Goal: Information Seeking & Learning: Check status

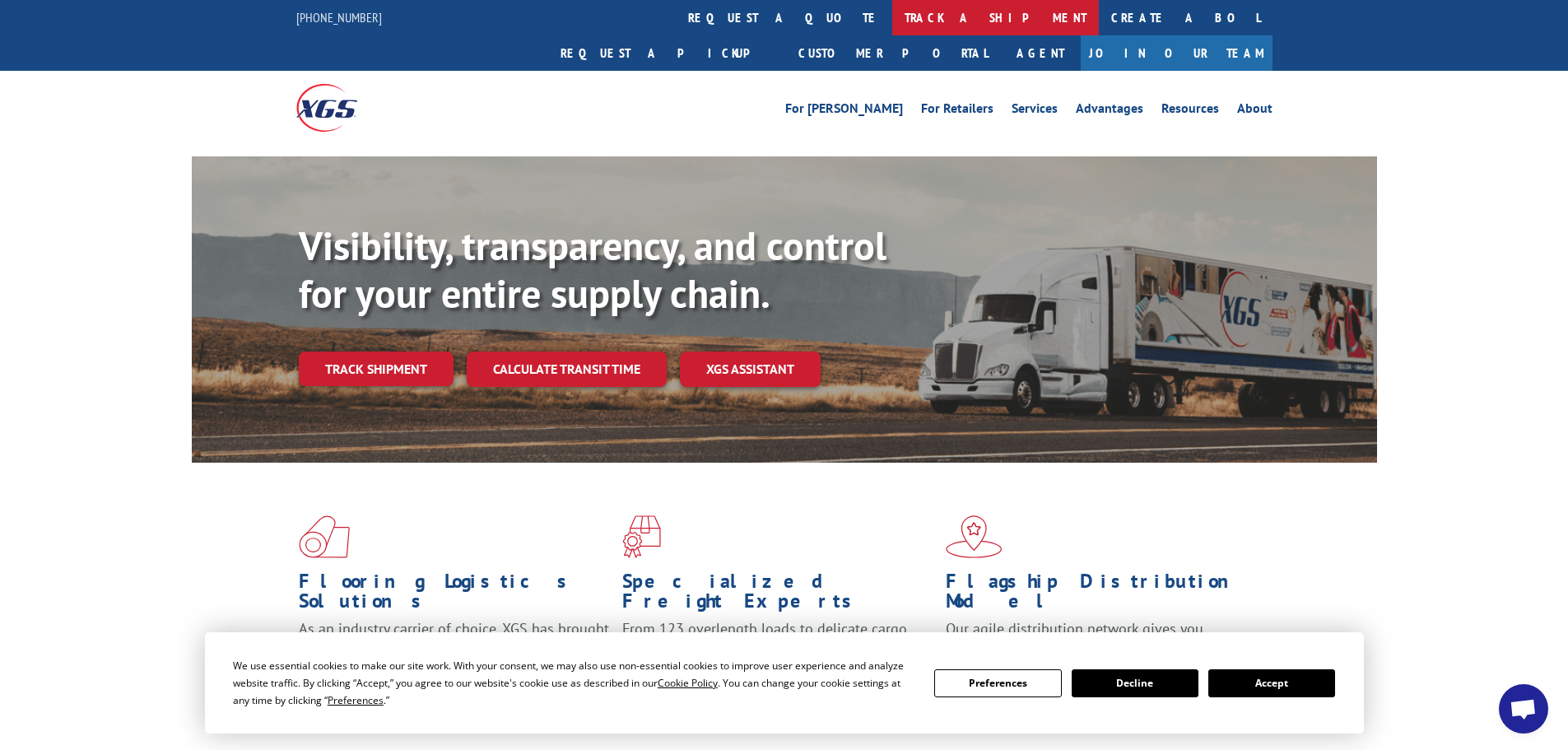
click at [892, 20] on link "track a shipment" at bounding box center [996, 17] width 207 height 36
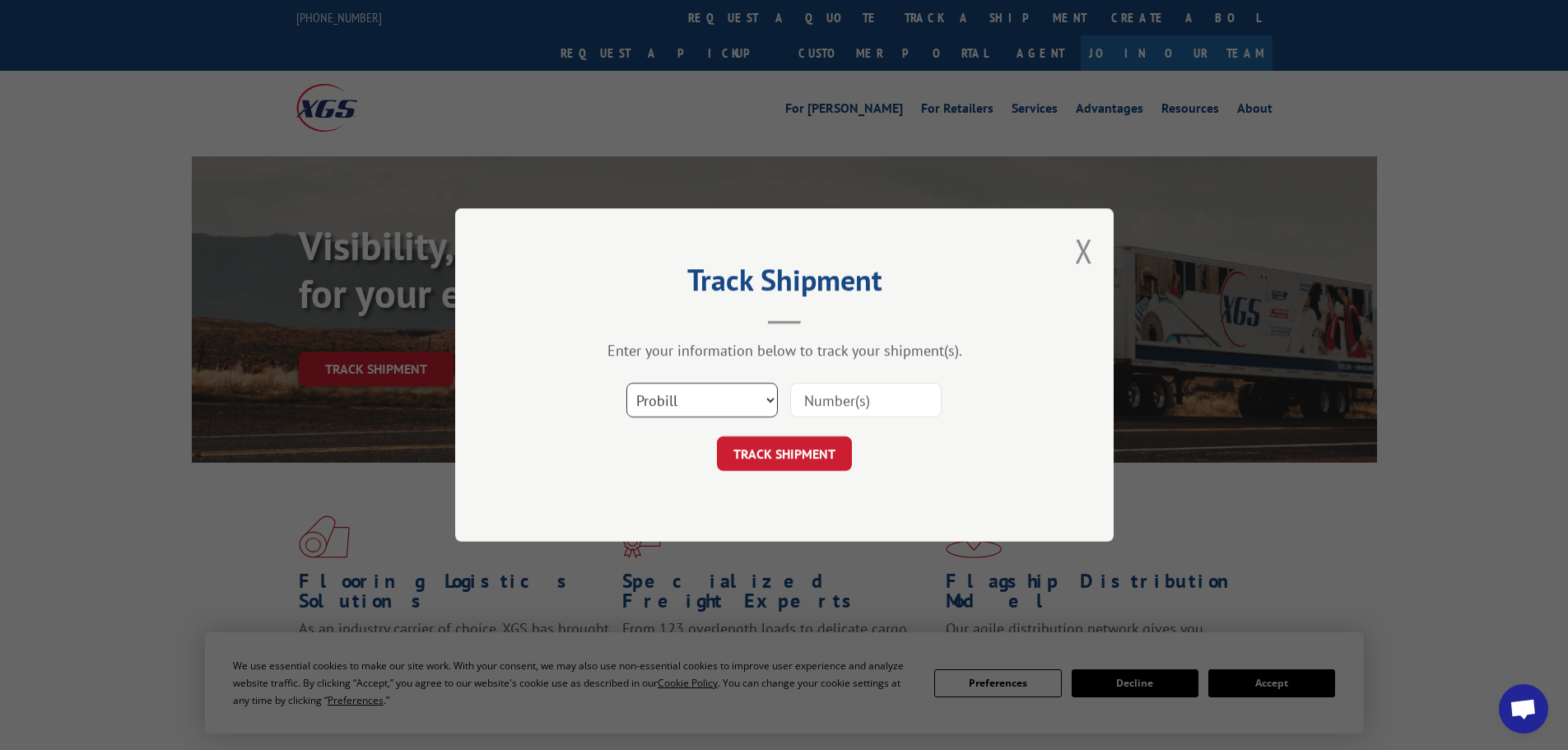
click at [696, 397] on select "Select category... Probill BOL PO" at bounding box center [702, 400] width 152 height 35
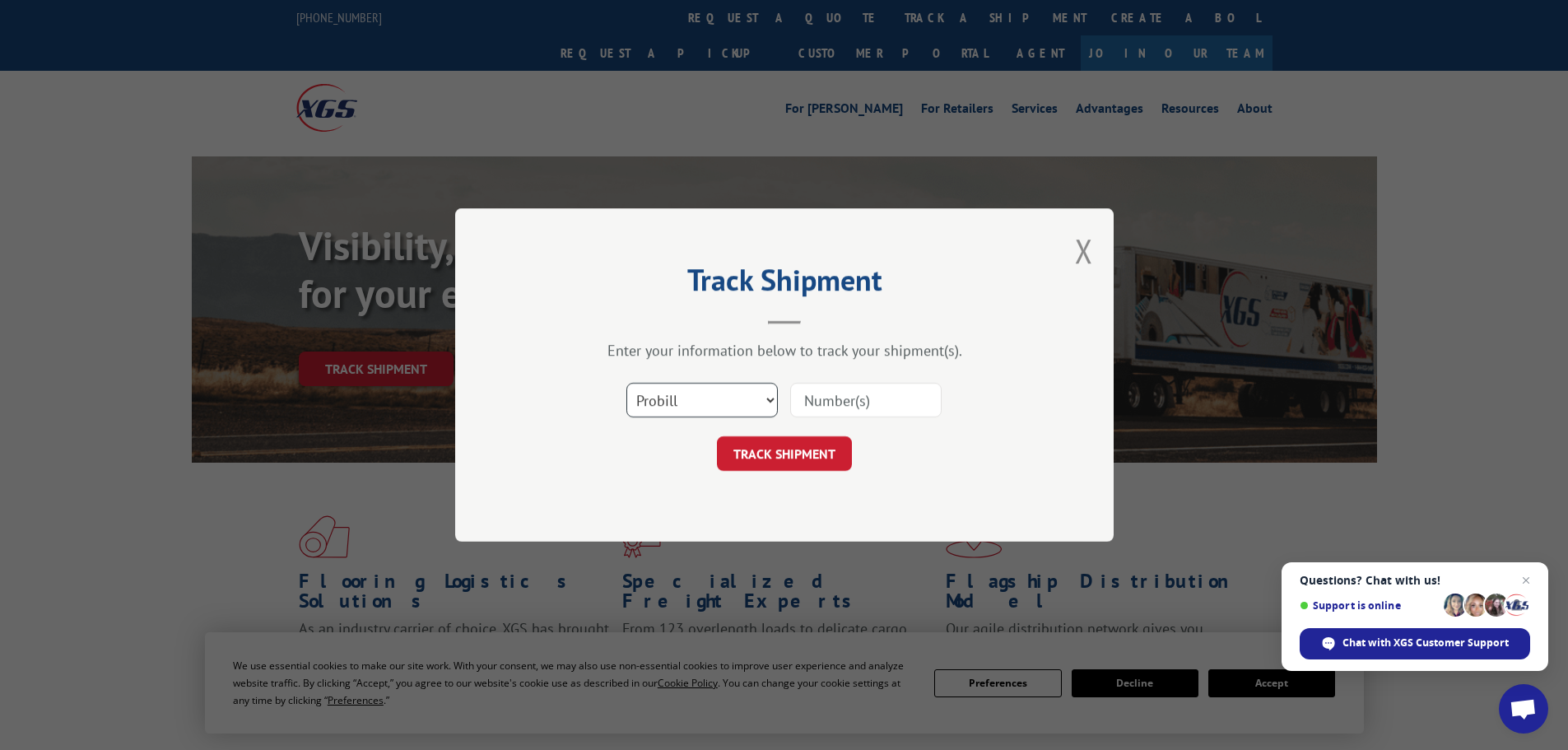
select select "bol"
click at [626, 383] on select "Select category... Probill BOL PO" at bounding box center [702, 400] width 152 height 35
click at [867, 386] on input at bounding box center [866, 400] width 152 height 35
paste input "5120899"
type input "5120899"
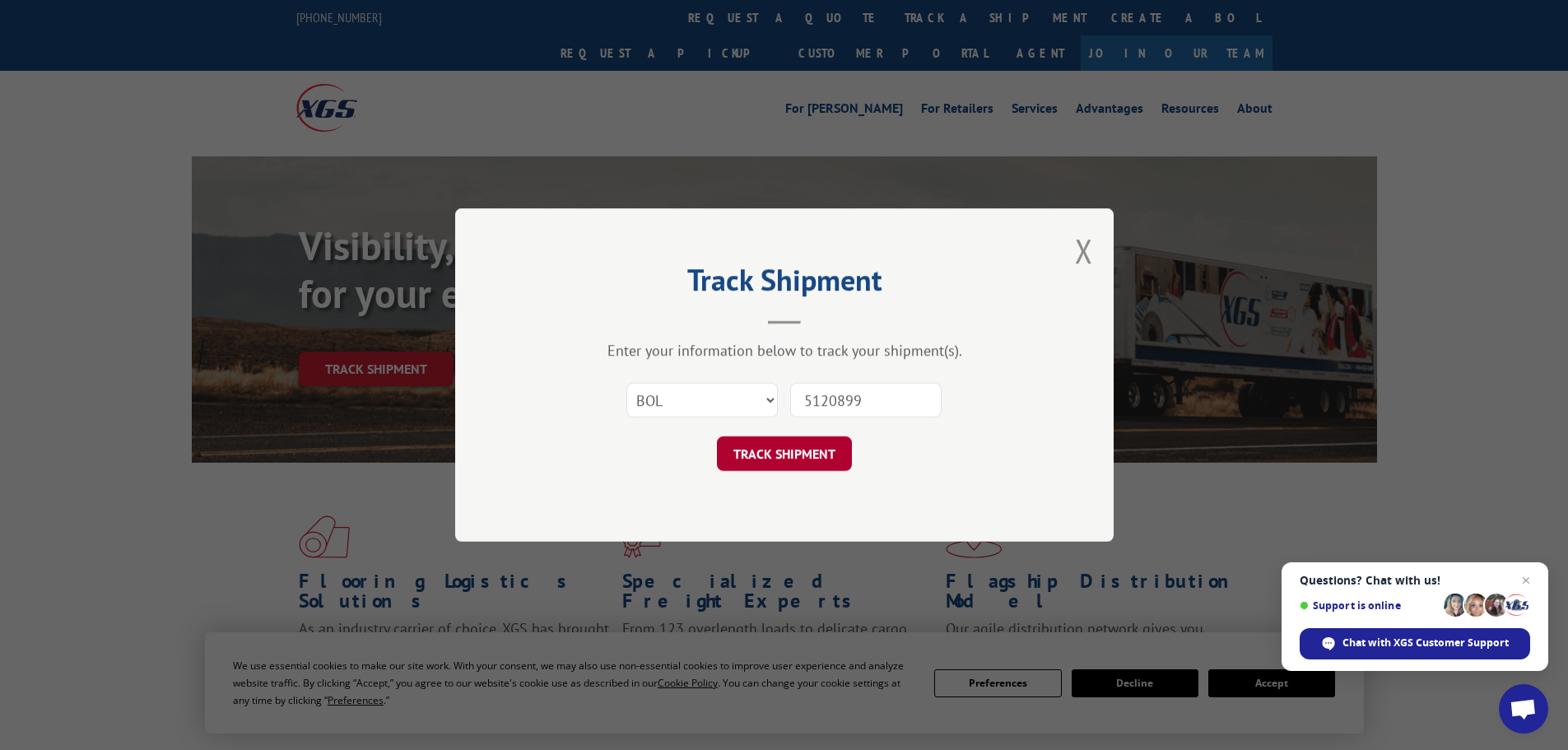
click at [818, 450] on button "TRACK SHIPMENT" at bounding box center [785, 453] width 135 height 35
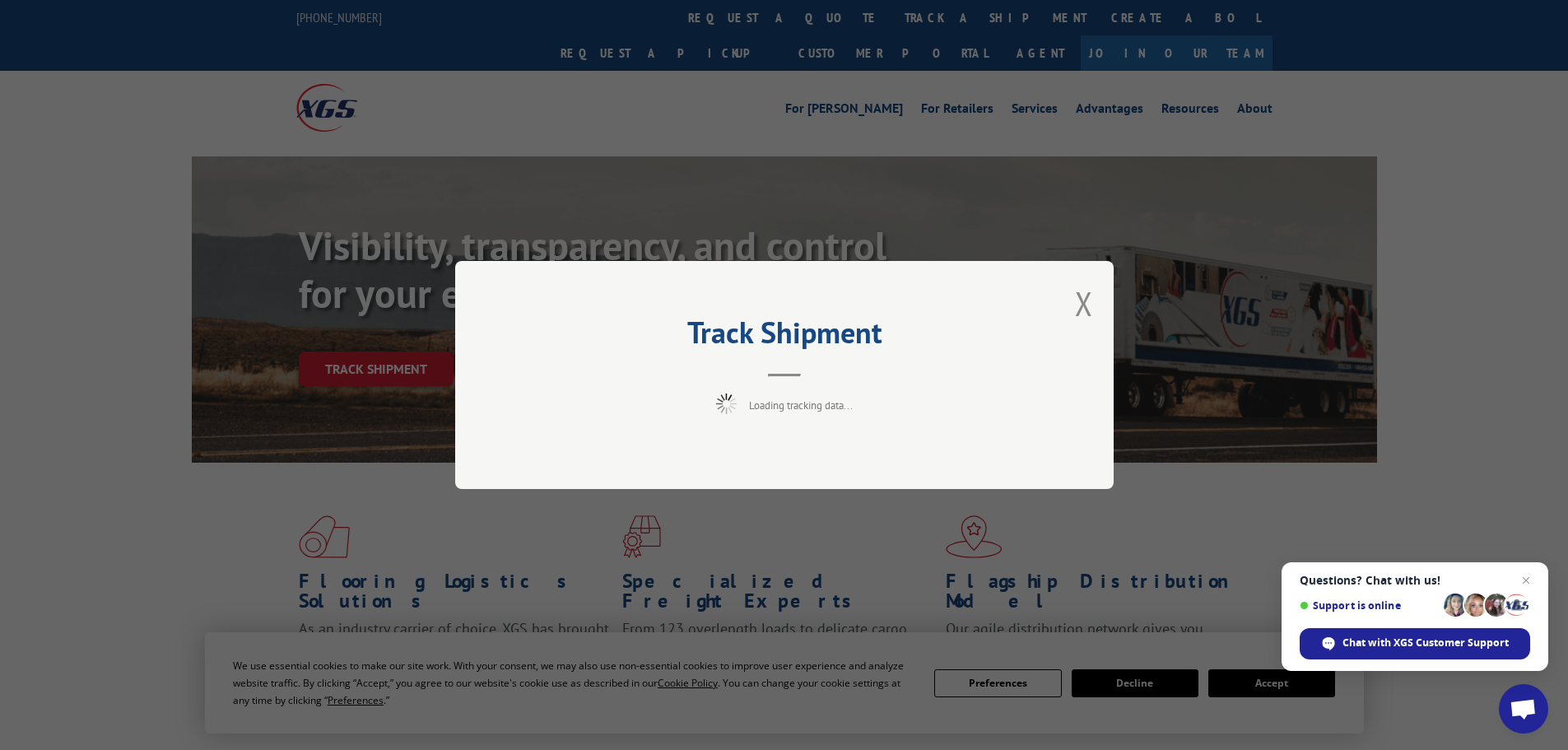
click at [1532, 576] on span "Close chat" at bounding box center [1526, 580] width 19 height 19
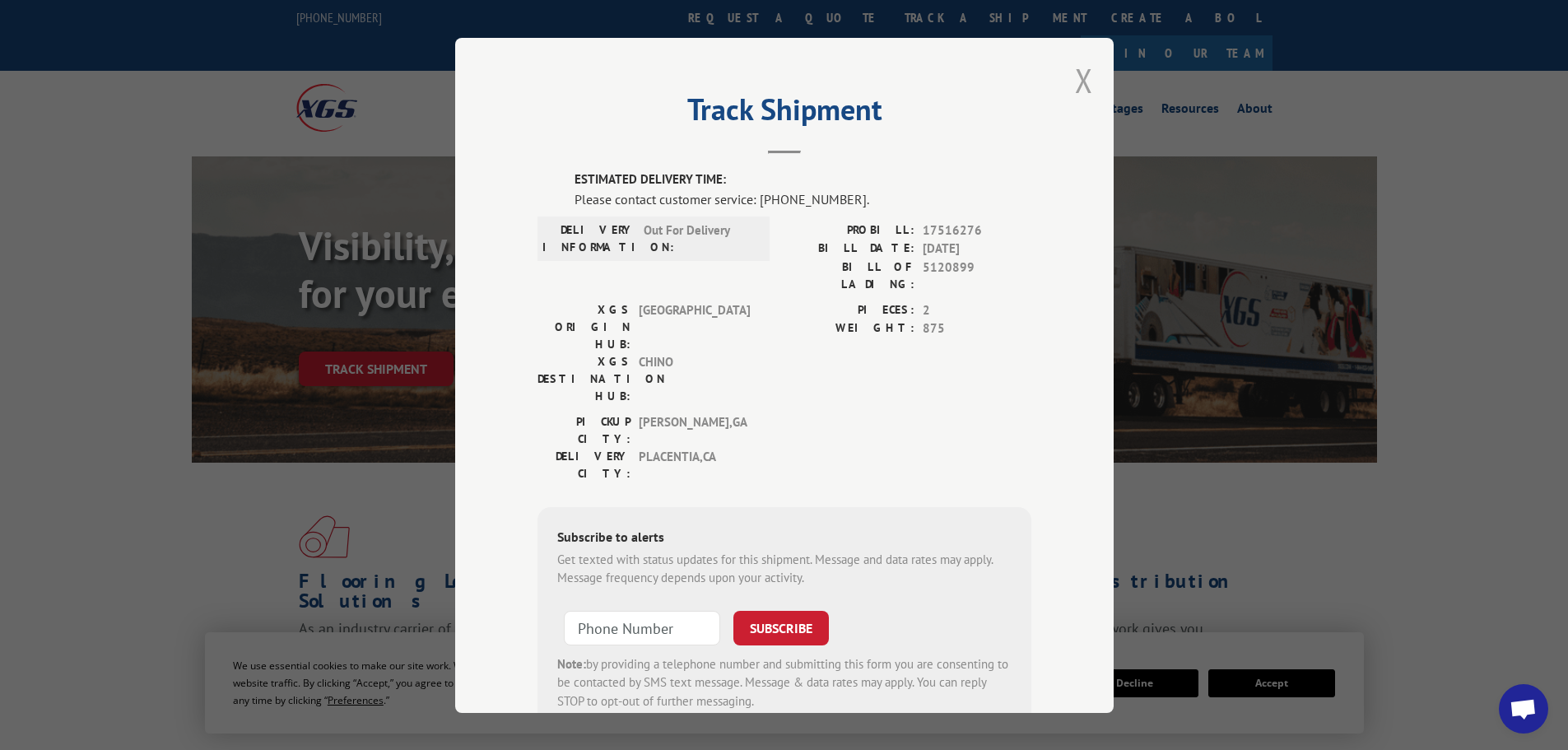
click at [1079, 80] on button "Close modal" at bounding box center [1084, 79] width 18 height 43
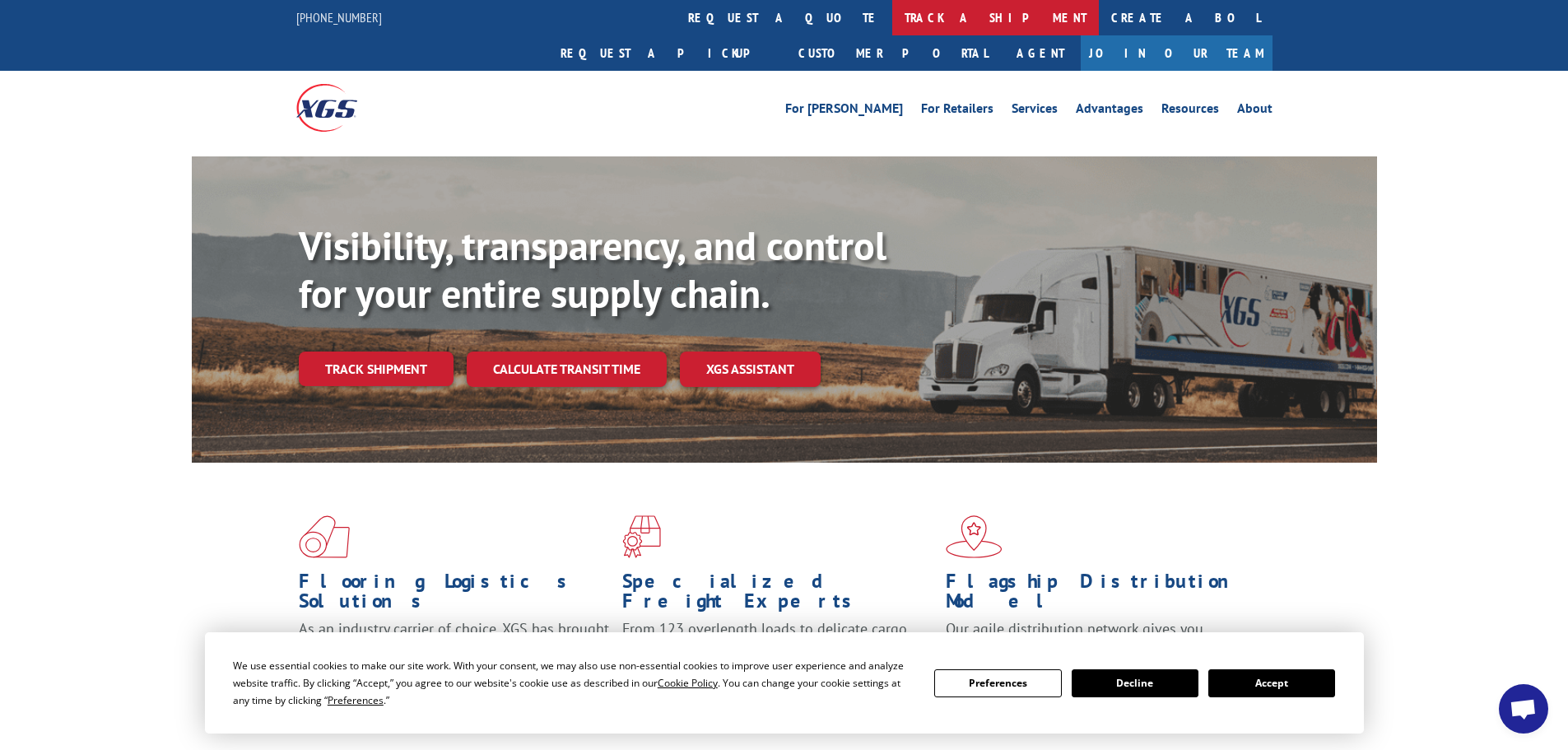
click at [892, 19] on link "track a shipment" at bounding box center [996, 17] width 207 height 36
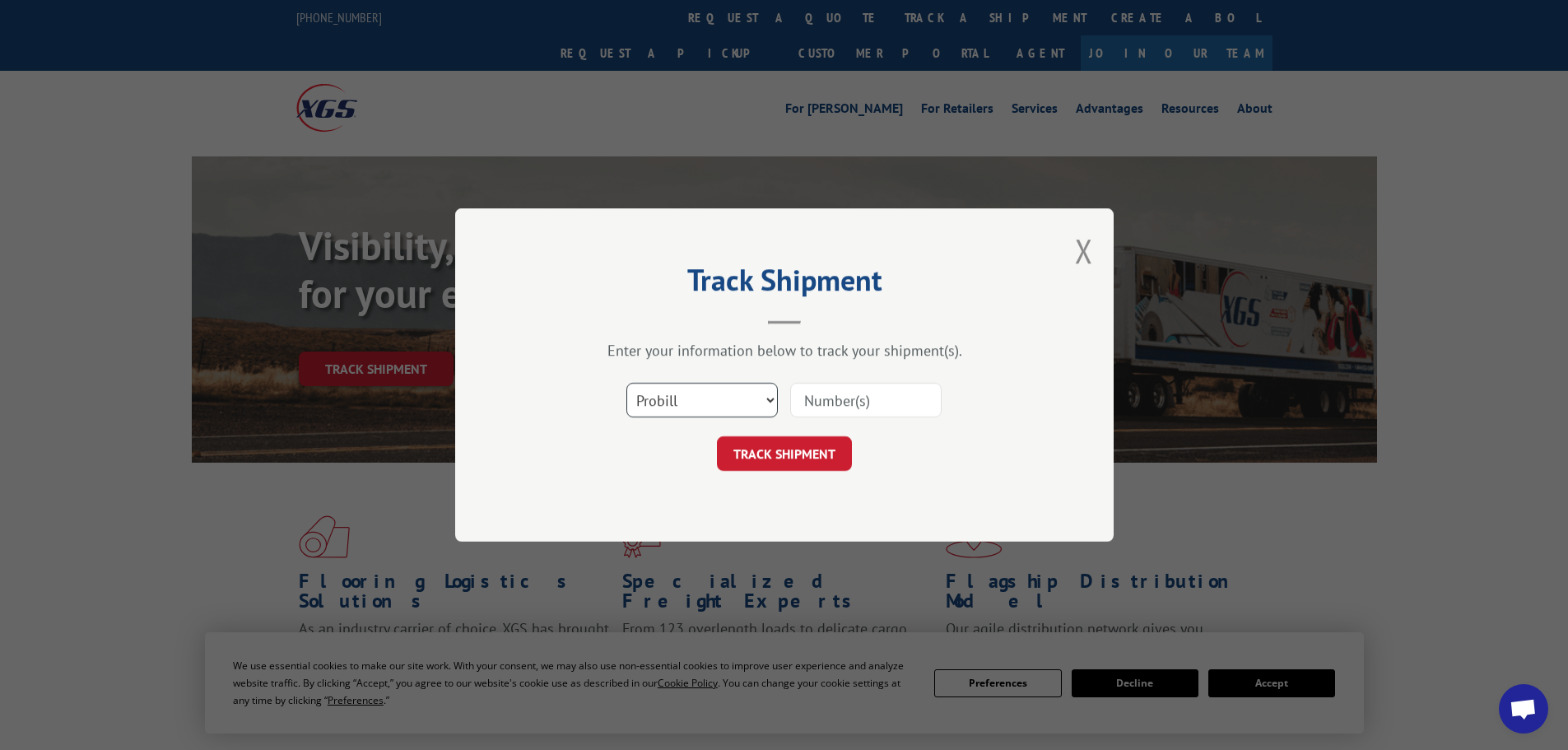
click at [678, 399] on select "Select category... Probill BOL PO" at bounding box center [702, 400] width 152 height 35
select select "bol"
click at [626, 383] on select "Select category... Probill BOL PO" at bounding box center [702, 400] width 152 height 35
click at [876, 397] on input at bounding box center [866, 400] width 152 height 35
paste input "6006992"
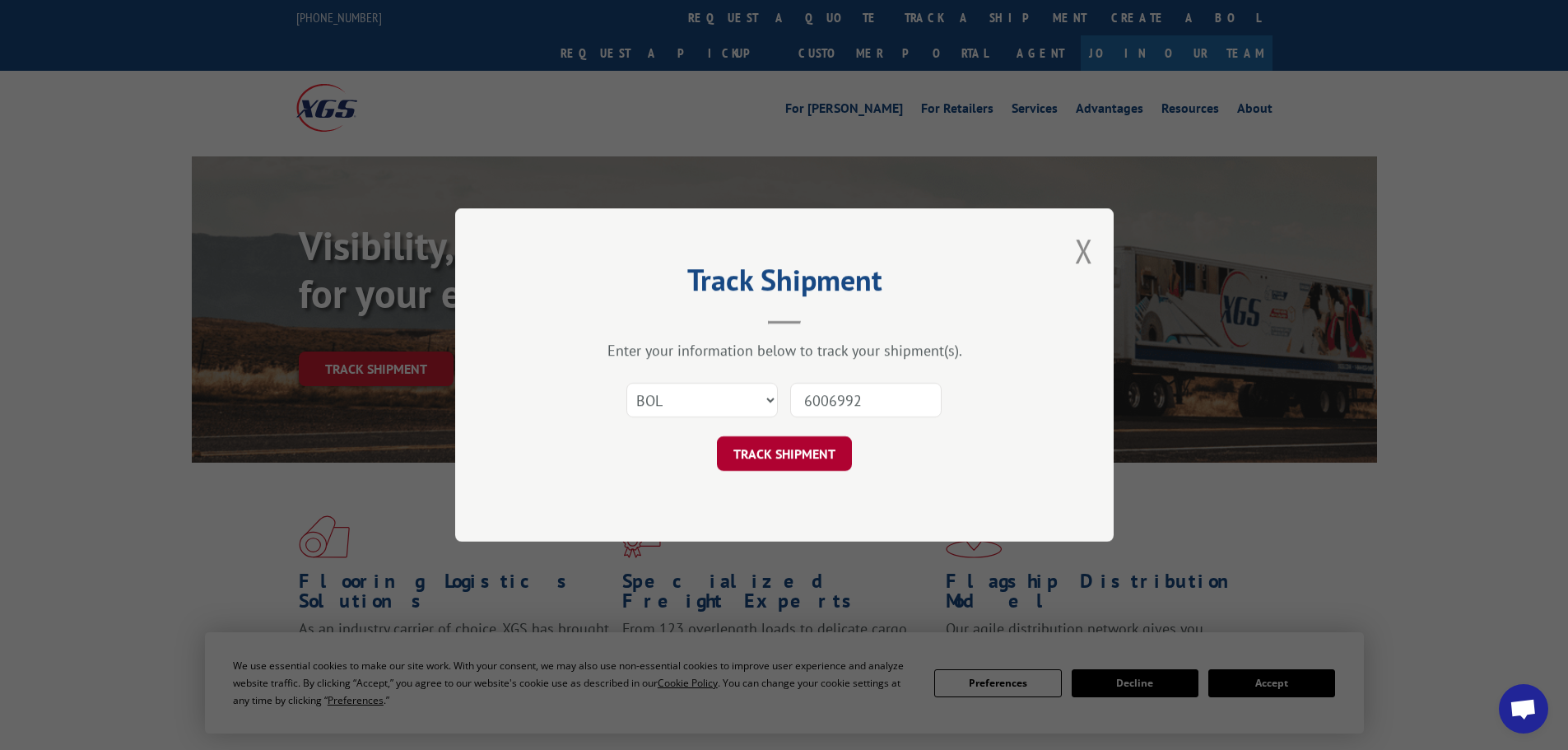
type input "6006992"
click at [769, 462] on button "TRACK SHIPMENT" at bounding box center [785, 453] width 135 height 35
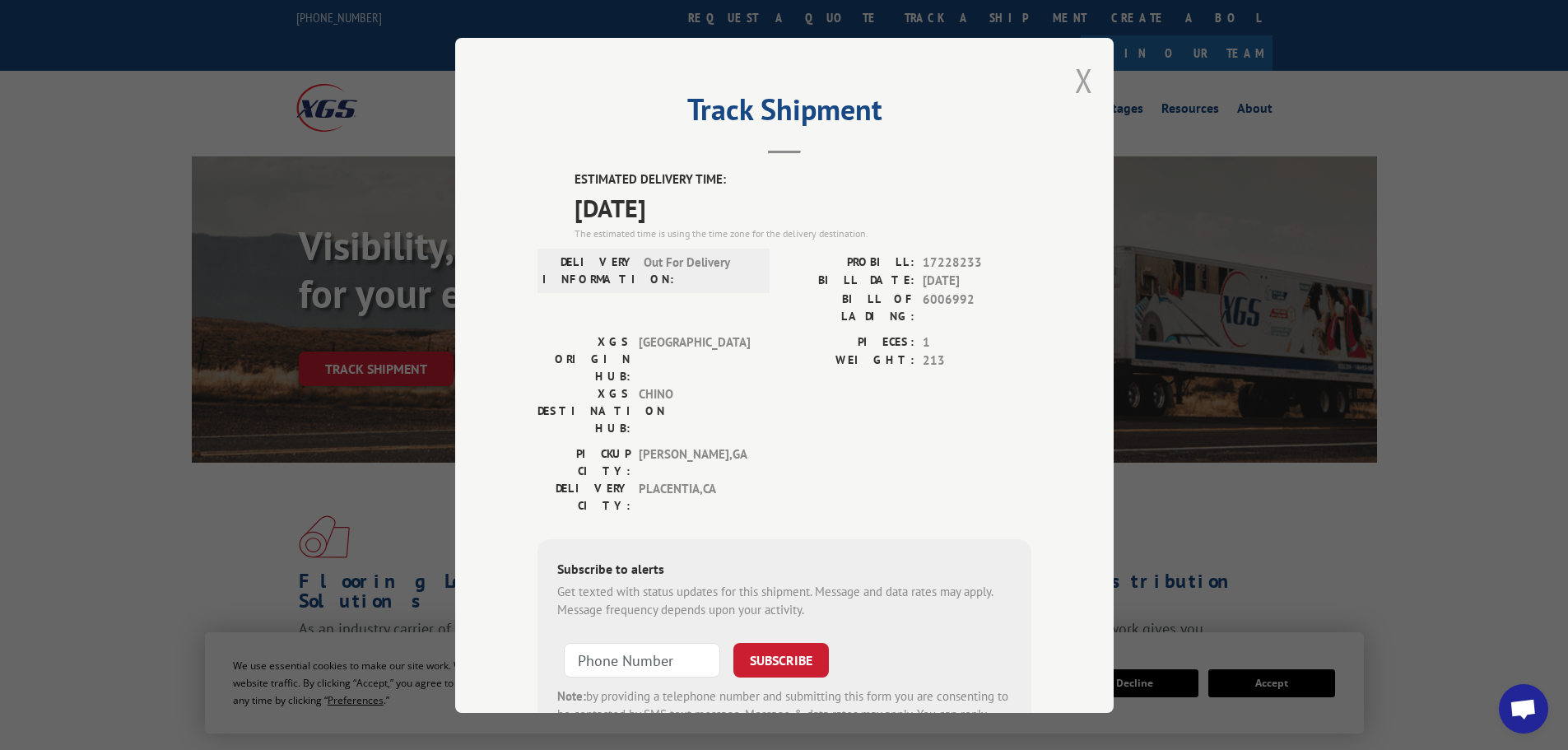
click at [1080, 81] on button "Close modal" at bounding box center [1084, 79] width 18 height 43
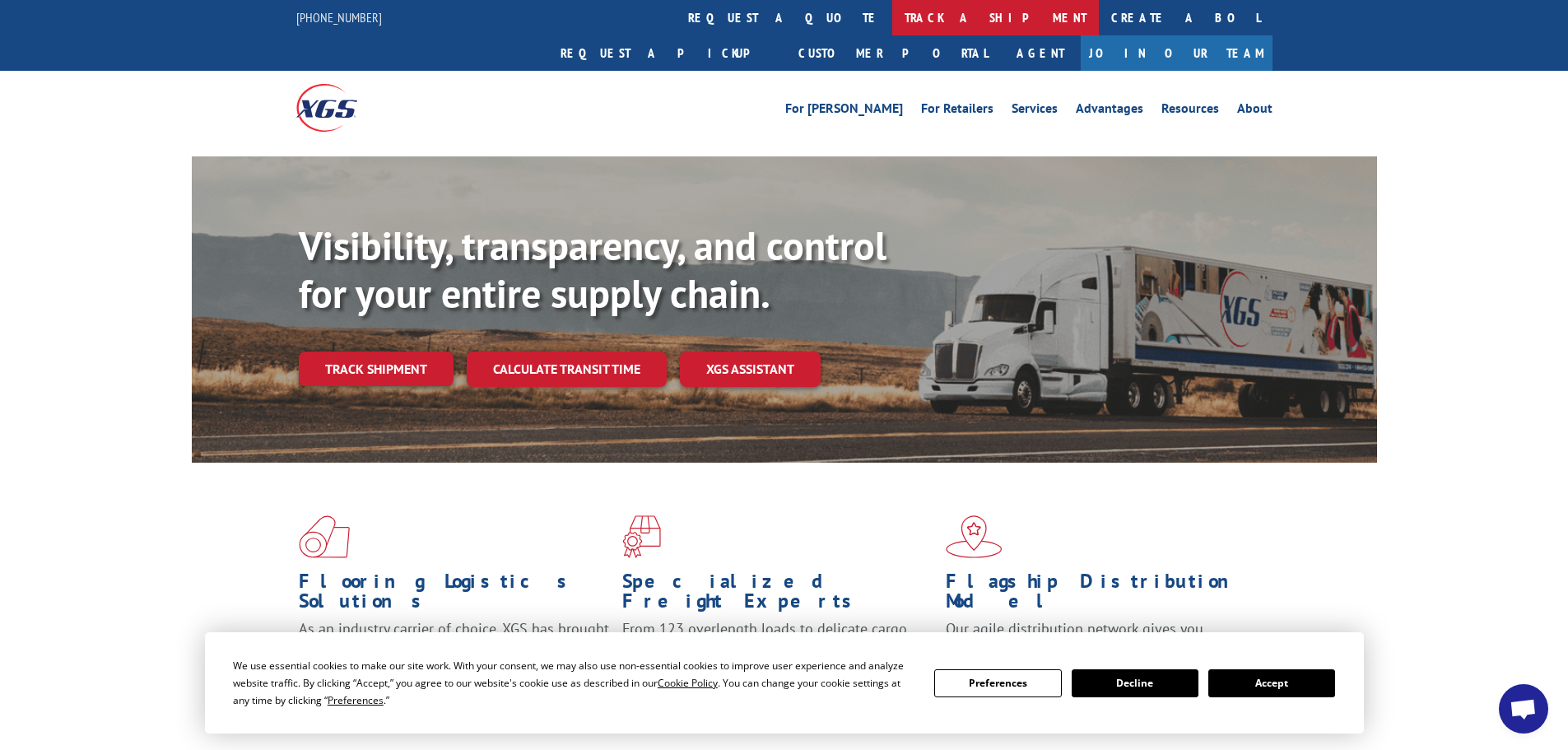
click at [892, 11] on link "track a shipment" at bounding box center [996, 17] width 207 height 36
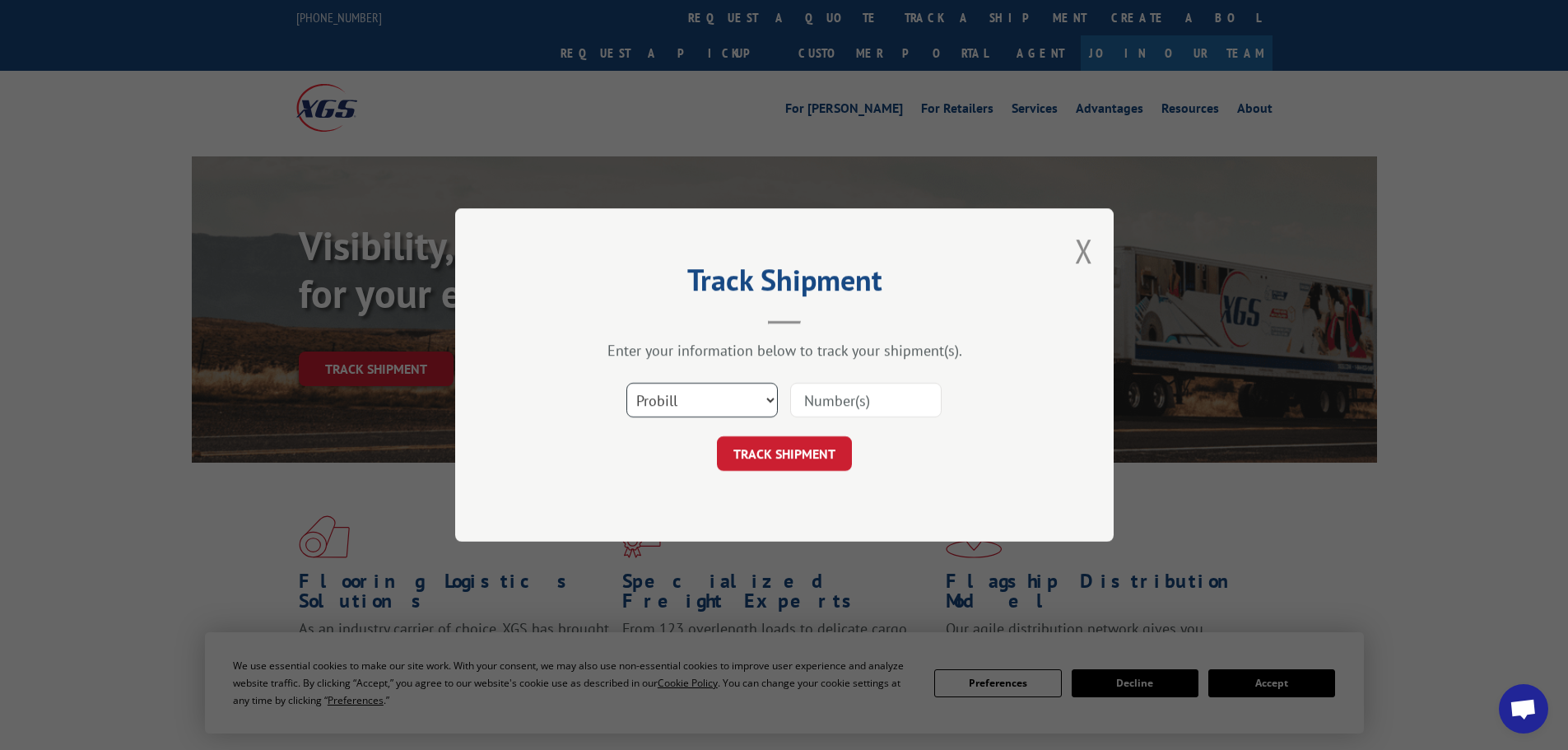
click at [701, 386] on select "Select category... Probill BOL PO" at bounding box center [702, 400] width 152 height 35
select select "bol"
click at [626, 383] on select "Select category... Probill BOL PO" at bounding box center [702, 400] width 152 height 35
click at [854, 409] on input at bounding box center [866, 400] width 152 height 35
paste input "6019014"
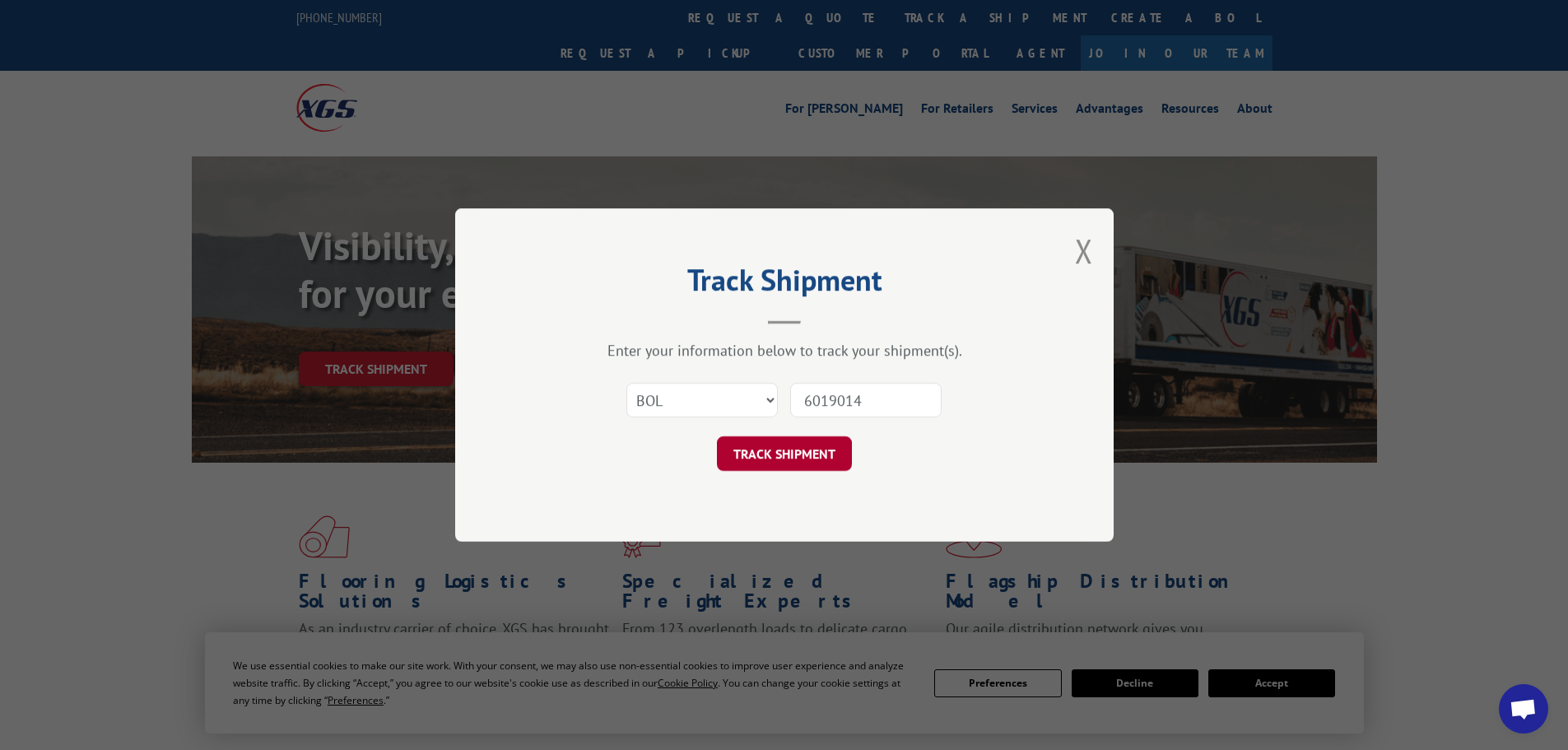
type input "6019014"
click at [789, 452] on button "TRACK SHIPMENT" at bounding box center [785, 453] width 135 height 35
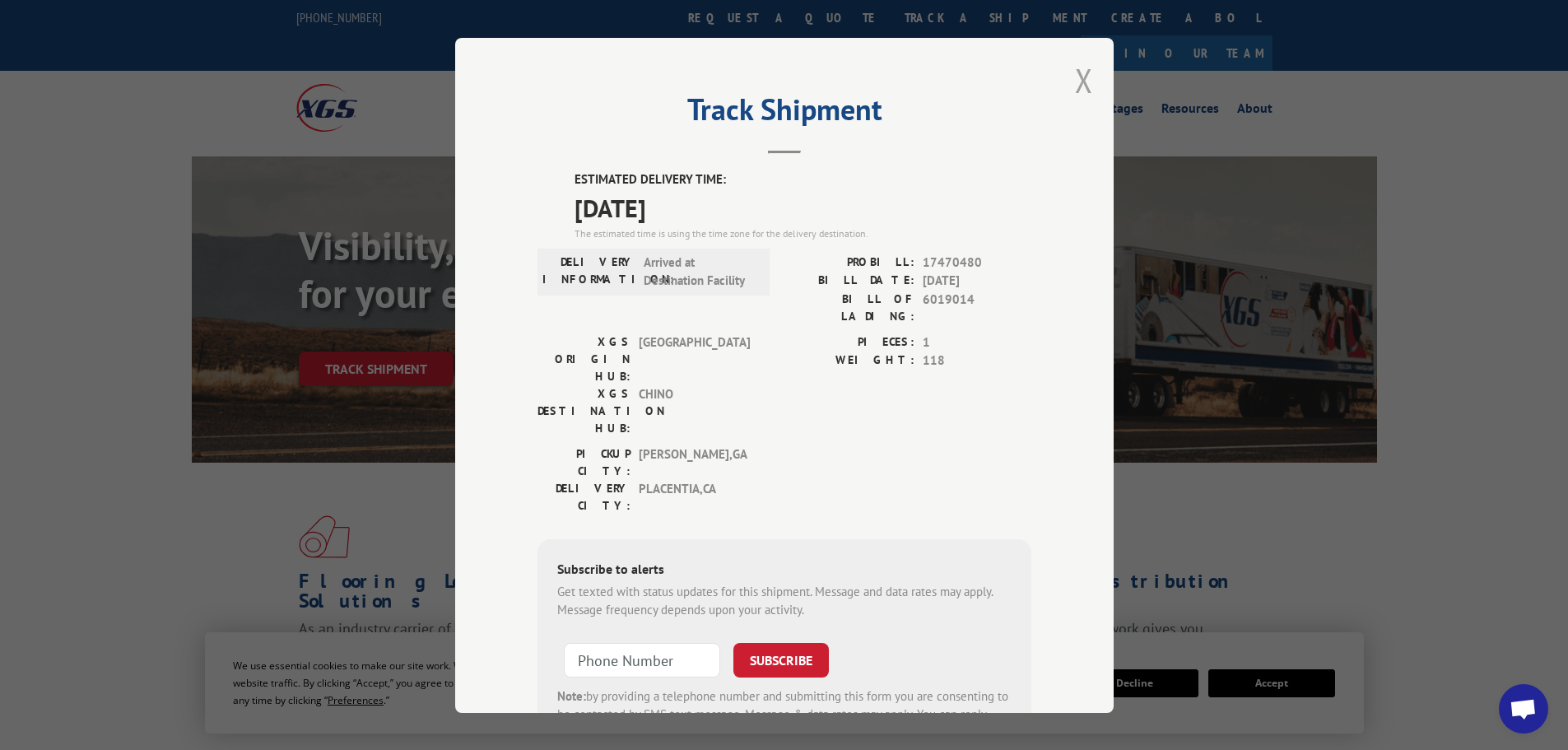
click at [1084, 79] on button "Close modal" at bounding box center [1084, 79] width 18 height 43
